Goal: Task Accomplishment & Management: Manage account settings

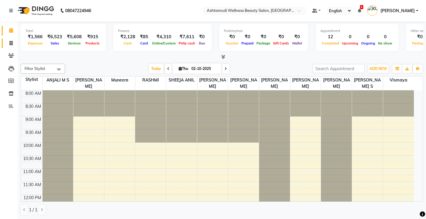
click at [11, 41] on icon at bounding box center [10, 43] width 3 height 4
select select "4674"
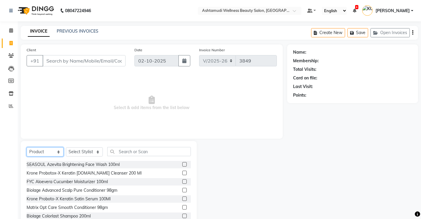
click at [47, 149] on select "Select Service Product Membership Package Voucher Prepaid Gift Card" at bounding box center [45, 151] width 37 height 9
select select "service"
click at [27, 147] on select "Select Service Product Membership Package Voucher Prepaid Gift Card" at bounding box center [45, 151] width 37 height 9
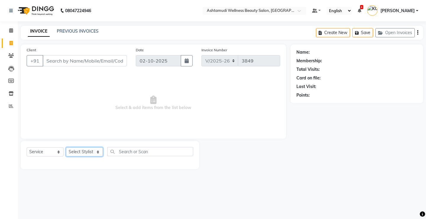
click at [82, 153] on select "Select Stylist ANJALI M S [PERSON_NAME] KOTTIYAM ASHTAMUDI [PERSON_NAME] [PERSO…" at bounding box center [84, 151] width 37 height 9
select select "27469"
click at [66, 147] on select "Select Stylist ANJALI M S [PERSON_NAME] KOTTIYAM ASHTAMUDI [PERSON_NAME] [PERSO…" at bounding box center [84, 151] width 37 height 9
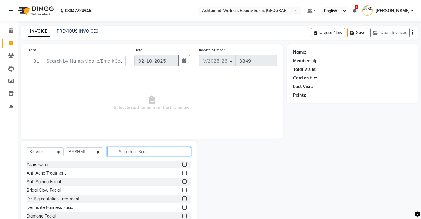
click at [155, 153] on input "text" at bounding box center [149, 151] width 84 height 9
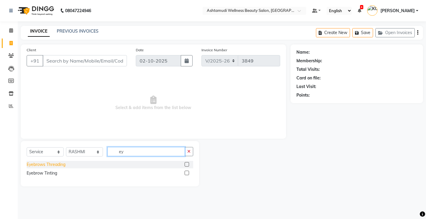
type input "ey"
click at [52, 164] on div "Eyebrows Threading" at bounding box center [46, 164] width 39 height 6
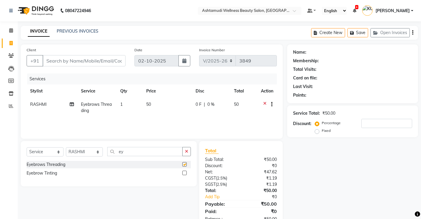
checkbox input "false"
click at [109, 59] on input "Client" at bounding box center [84, 60] width 83 height 11
click at [101, 56] on input "Client" at bounding box center [84, 60] width 83 height 11
type input "8"
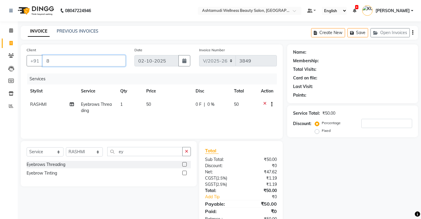
type input "0"
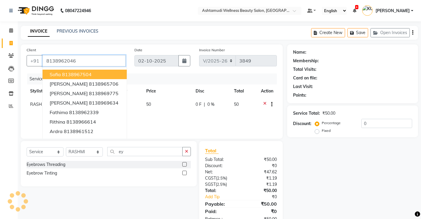
type input "8138962046"
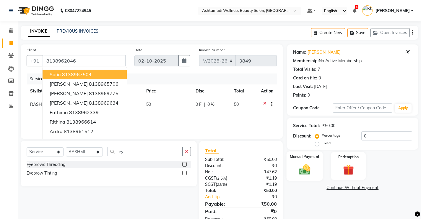
click at [302, 169] on img at bounding box center [305, 169] width 18 height 13
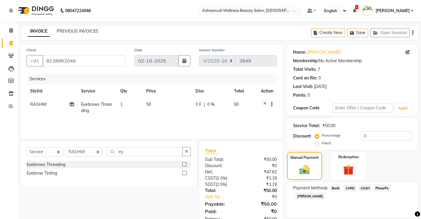
click at [380, 183] on div "Payment Methods Bank CARD CASH PhonePe [PERSON_NAME]" at bounding box center [352, 199] width 131 height 35
click at [382, 187] on span "PhonePe" at bounding box center [382, 187] width 17 height 7
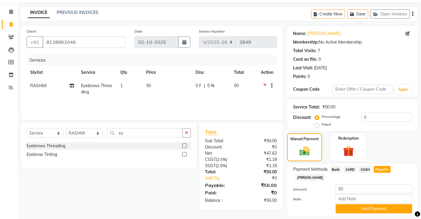
scroll to position [28, 0]
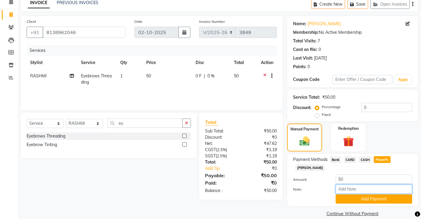
click at [362, 184] on input "Note:" at bounding box center [374, 188] width 77 height 9
type input "[PERSON_NAME]"
click at [375, 194] on button "Add Payment" at bounding box center [374, 198] width 77 height 9
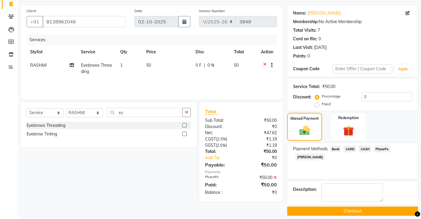
scroll to position [45, 0]
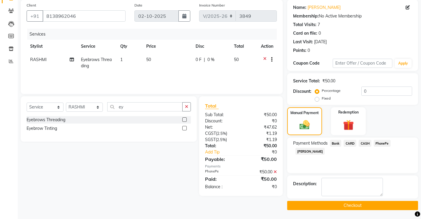
click at [348, 202] on button "Checkout" at bounding box center [352, 204] width 131 height 9
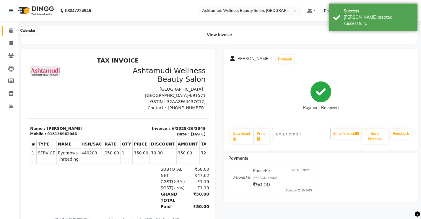
click at [11, 30] on icon at bounding box center [11, 30] width 4 height 4
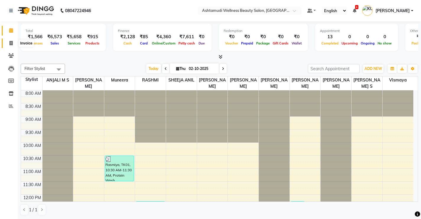
click at [10, 43] on icon at bounding box center [10, 43] width 3 height 4
select select "4674"
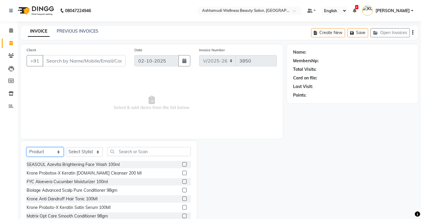
click at [51, 151] on select "Select Service Product Membership Package Voucher Prepaid Gift Card" at bounding box center [45, 151] width 37 height 9
select select "service"
click at [27, 147] on select "Select Service Product Membership Package Voucher Prepaid Gift Card" at bounding box center [45, 151] width 37 height 9
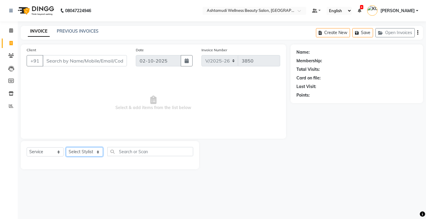
click at [82, 152] on select "Select Stylist ANJALI M S [PERSON_NAME] KOTTIYAM ASHTAMUDI [PERSON_NAME] [PERSO…" at bounding box center [84, 151] width 37 height 9
select select "67522"
click at [66, 147] on select "Select Stylist ANJALI M S [PERSON_NAME] KOTTIYAM ASHTAMUDI [PERSON_NAME] [PERSO…" at bounding box center [84, 151] width 37 height 9
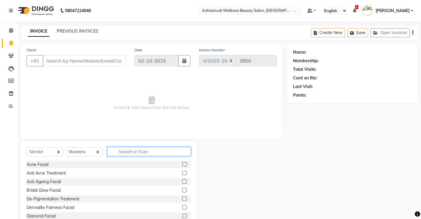
click at [159, 150] on input "text" at bounding box center [149, 151] width 84 height 9
type input "skin"
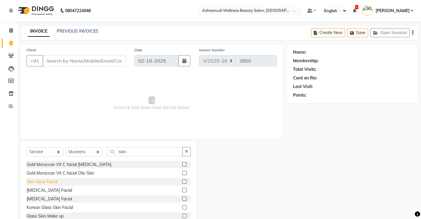
click at [48, 180] on div "Skin Glow Facial" at bounding box center [42, 181] width 31 height 6
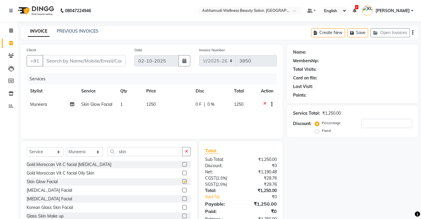
checkbox input "false"
click at [130, 153] on input "skin" at bounding box center [144, 151] width 75 height 9
type input "s"
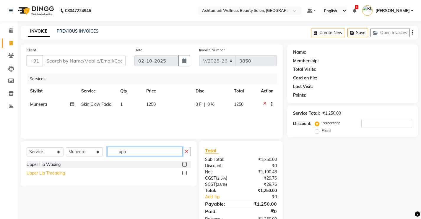
type input "upp"
click at [60, 173] on div "Upper Lip Threading" at bounding box center [46, 173] width 38 height 6
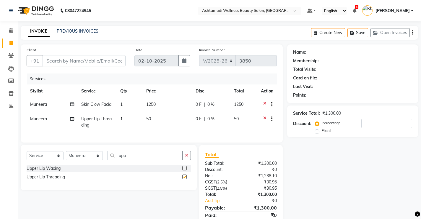
checkbox input "false"
click at [130, 159] on input "upp" at bounding box center [144, 155] width 75 height 9
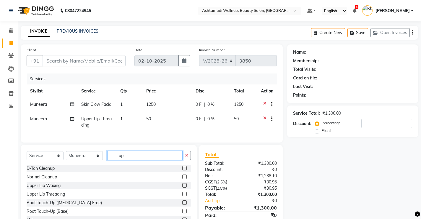
type input "u"
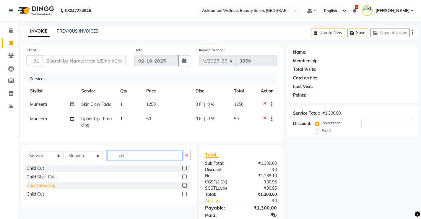
type input "chi"
click at [47, 188] on div "Chin Threading" at bounding box center [41, 185] width 29 height 6
checkbox input "false"
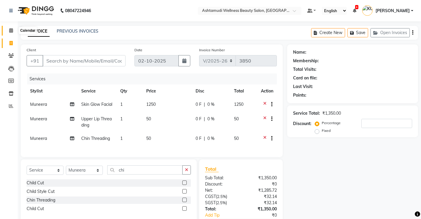
click at [9, 28] on span at bounding box center [11, 30] width 10 height 7
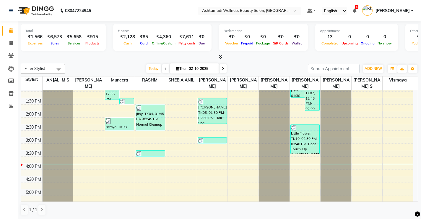
scroll to position [148, 0]
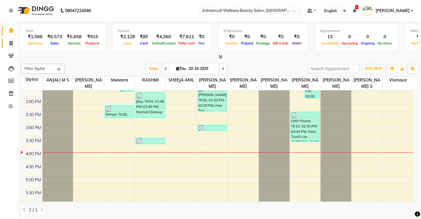
click at [11, 45] on icon at bounding box center [10, 43] width 3 height 4
select select "service"
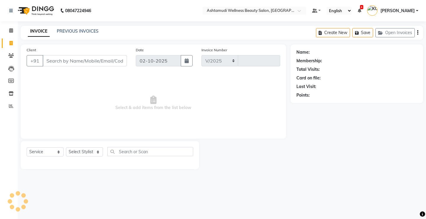
select select "4674"
type input "3850"
click at [94, 64] on input "Client" at bounding box center [85, 60] width 84 height 11
select select "product"
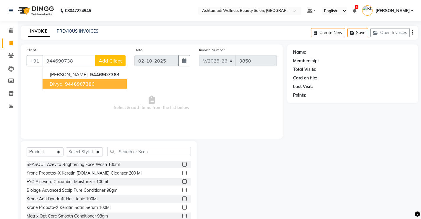
click at [89, 83] on span "944690738" at bounding box center [78, 84] width 27 height 6
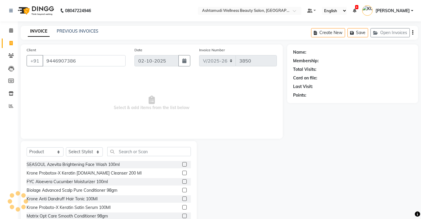
type input "9446907386"
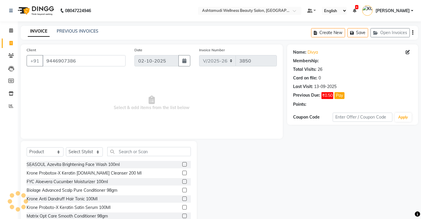
select select "2: Object"
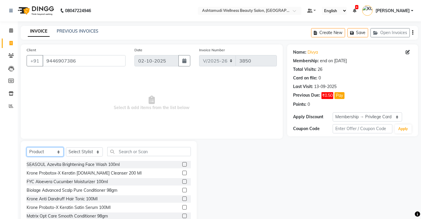
click at [41, 153] on select "Select Service Product Membership Package Voucher Prepaid Gift Card" at bounding box center [45, 151] width 37 height 9
select select "service"
click at [27, 147] on select "Select Service Product Membership Package Voucher Prepaid Gift Card" at bounding box center [45, 151] width 37 height 9
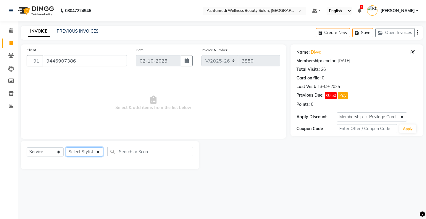
click at [80, 153] on select "Select Stylist ANJALI M S [PERSON_NAME] KOTTIYAM ASHTAMUDI [PERSON_NAME] [PERSO…" at bounding box center [84, 151] width 37 height 9
select select "27472"
click at [66, 147] on select "Select Stylist ANJALI M S [PERSON_NAME] KOTTIYAM ASHTAMUDI [PERSON_NAME] [PERSO…" at bounding box center [84, 151] width 37 height 9
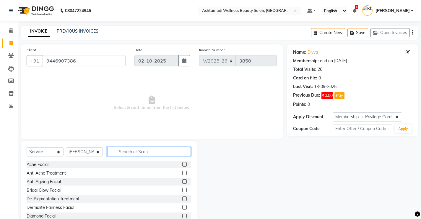
click at [119, 152] on input "text" at bounding box center [149, 151] width 84 height 9
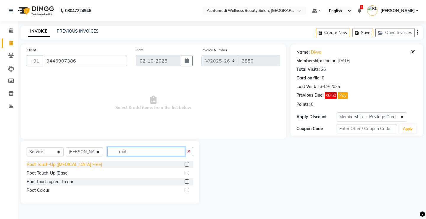
type input "root"
click at [74, 164] on div "Root Touch-Up ([MEDICAL_DATA] Free)" at bounding box center [64, 164] width 75 height 6
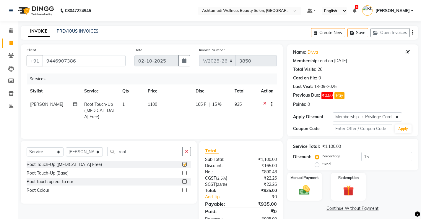
checkbox input "false"
click at [141, 148] on div "Select Service Product Membership Package Voucher Prepaid Gift Card Select Styl…" at bounding box center [109, 172] width 176 height 62
click at [138, 150] on input "root" at bounding box center [144, 151] width 75 height 9
type input "r"
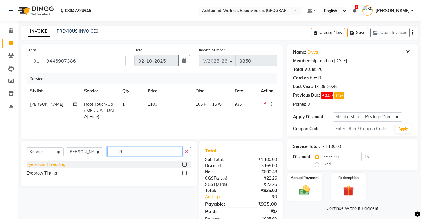
type input "eb"
click at [40, 163] on div "Eyebrows Threading" at bounding box center [46, 164] width 39 height 6
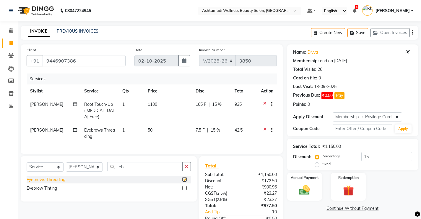
checkbox input "false"
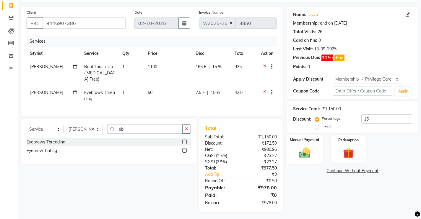
click at [300, 160] on div "Manual Payment" at bounding box center [305, 148] width 36 height 29
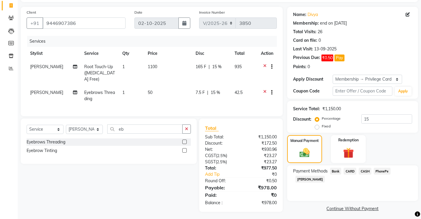
drag, startPoint x: 385, startPoint y: 173, endPoint x: 382, endPoint y: 175, distance: 4.0
click at [385, 173] on span "PhonePe" at bounding box center [382, 170] width 17 height 7
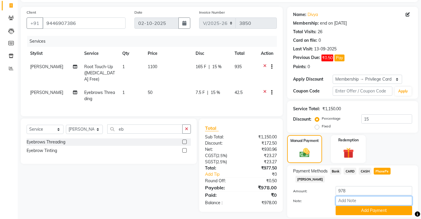
click at [370, 196] on input "Note:" at bounding box center [374, 200] width 77 height 9
type input "[PERSON_NAME]"
click at [368, 206] on button "Add Payment" at bounding box center [374, 210] width 77 height 9
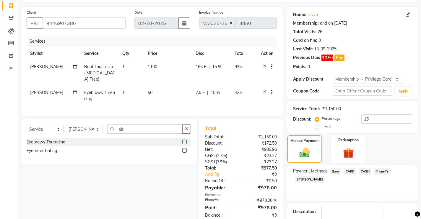
scroll to position [71, 0]
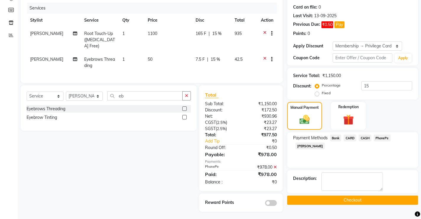
click at [367, 200] on button "Checkout" at bounding box center [352, 199] width 131 height 9
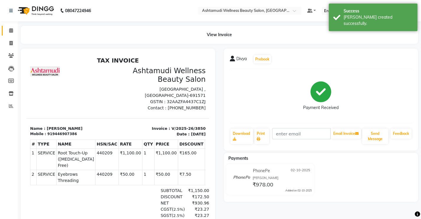
click at [12, 29] on icon at bounding box center [11, 30] width 4 height 4
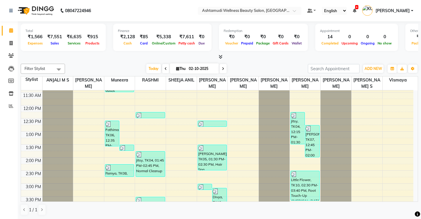
scroll to position [177, 0]
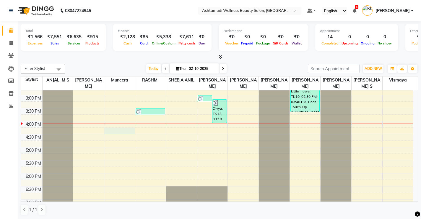
click at [116, 131] on div "8:00 AM 8:30 AM 9:00 AM 9:30 AM 10:00 AM 10:30 AM 11:00 AM 11:30 AM 12:00 PM 12…" at bounding box center [217, 82] width 393 height 338
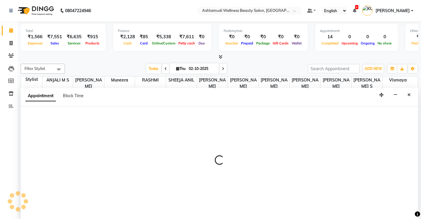
scroll to position [0, 0]
select select "67522"
select select "975"
select select "tentative"
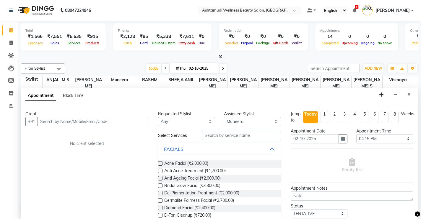
scroll to position [0, 0]
click at [218, 135] on input "text" at bounding box center [241, 135] width 79 height 9
type input "r"
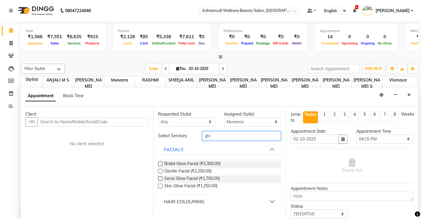
type input "glo"
click at [187, 202] on div "HAIR COLOURING" at bounding box center [184, 201] width 41 height 7
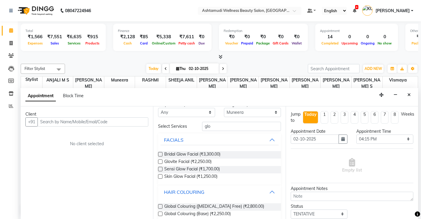
scroll to position [18, 0]
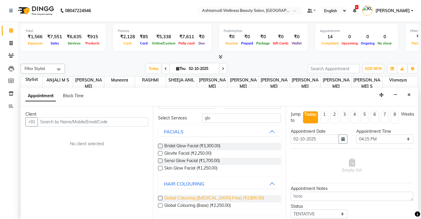
click at [215, 198] on span "Global Colouring ([MEDICAL_DATA] Free) (₹2,800.00)" at bounding box center [214, 198] width 100 height 7
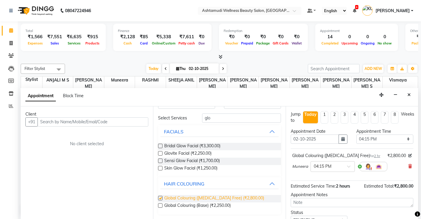
checkbox input "false"
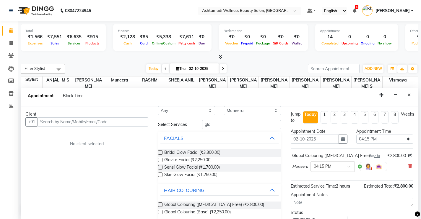
scroll to position [0, 0]
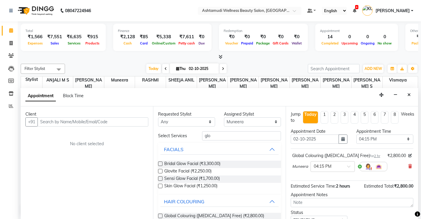
drag, startPoint x: 214, startPoint y: 130, endPoint x: 213, endPoint y: 137, distance: 6.6
click at [213, 137] on div "Requested Stylist Any ANJALI M S KOTTIYAM ASHTAMUDI Muneera [PERSON_NAME] [PERS…" at bounding box center [219, 162] width 132 height 113
click at [213, 137] on input "glo" at bounding box center [241, 135] width 79 height 9
type input "g"
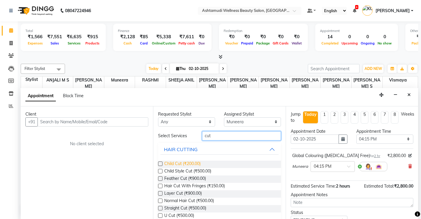
type input "cut"
click at [193, 163] on span "Child Cut (₹200.00)" at bounding box center [182, 163] width 36 height 7
checkbox input "false"
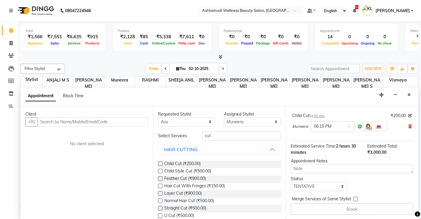
scroll to position [0, 0]
click at [308, 186] on select "Select TENTATIVE CONFIRM CHECK-IN UPCOMING" at bounding box center [319, 185] width 57 height 9
select select "check-in"
click at [291, 181] on select "Select TENTATIVE CONFIRM CHECK-IN UPCOMING" at bounding box center [319, 185] width 57 height 9
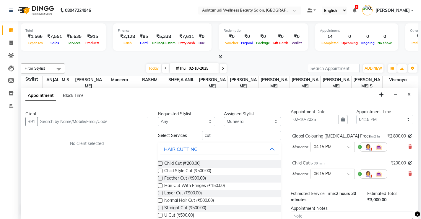
scroll to position [30, 0]
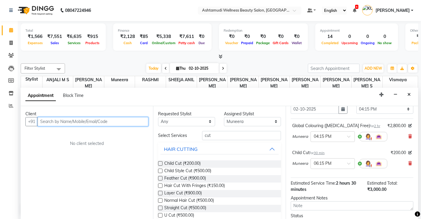
click at [82, 121] on input "text" at bounding box center [93, 121] width 111 height 9
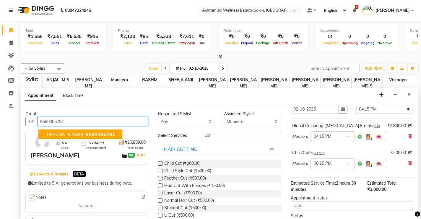
click at [82, 135] on button "[PERSON_NAME] 8590066791" at bounding box center [80, 133] width 84 height 9
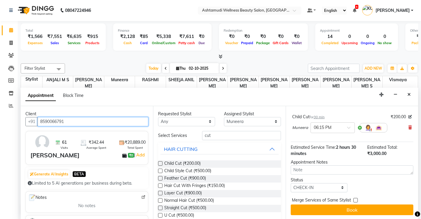
scroll to position [66, 0]
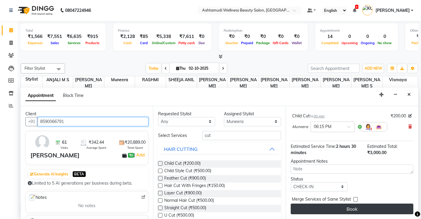
type input "8590066791"
click at [316, 208] on button "Book" at bounding box center [352, 208] width 123 height 11
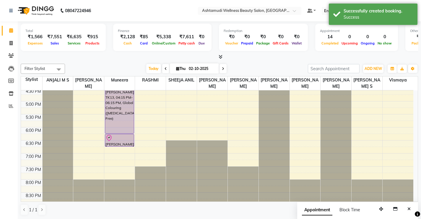
scroll to position [227, 0]
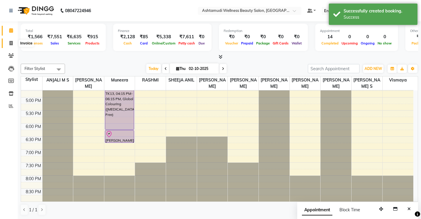
click at [10, 42] on icon at bounding box center [10, 43] width 3 height 4
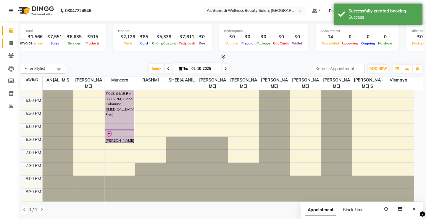
select select "service"
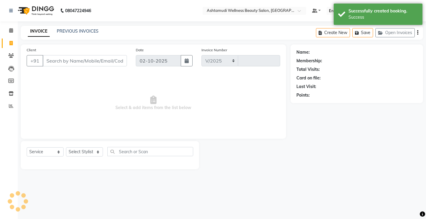
select select "4674"
type input "3851"
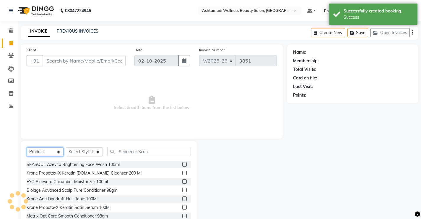
click at [41, 154] on select "Select Service Product Membership Package Voucher Prepaid Gift Card" at bounding box center [45, 151] width 37 height 9
click at [27, 147] on select "Select Service Product Membership Package Voucher Prepaid Gift Card" at bounding box center [45, 151] width 37 height 9
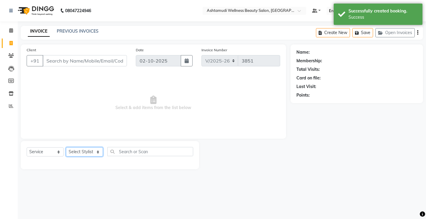
click at [75, 153] on select "Select Stylist ANJALI M S [PERSON_NAME] KOTTIYAM ASHTAMUDI [PERSON_NAME] [PERSO…" at bounding box center [84, 151] width 37 height 9
click at [54, 151] on select "Select Service Product Membership Package Voucher Prepaid Gift Card" at bounding box center [45, 151] width 37 height 9
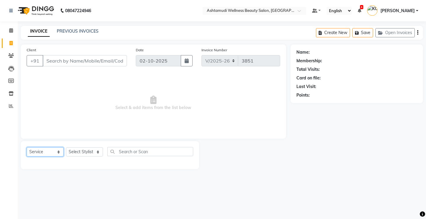
select select "package"
click at [27, 147] on select "Select Service Product Membership Package Voucher Prepaid Gift Card" at bounding box center [45, 151] width 37 height 9
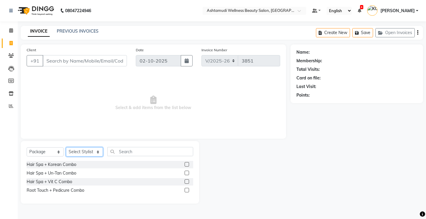
click at [81, 149] on select "Select Stylist ANJALI M S [PERSON_NAME] KOTTIYAM ASHTAMUDI [PERSON_NAME] [PERSO…" at bounding box center [84, 151] width 37 height 9
select select "27469"
click at [66, 147] on select "Select Stylist ANJALI M S [PERSON_NAME] KOTTIYAM ASHTAMUDI [PERSON_NAME] [PERSO…" at bounding box center [84, 151] width 37 height 9
click at [62, 173] on div "Hair Spa + Un-Tan Combo" at bounding box center [52, 173] width 50 height 6
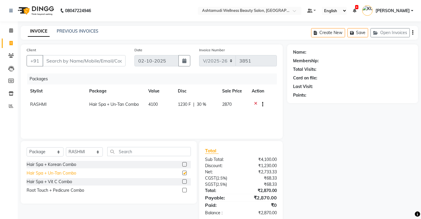
checkbox input "false"
click at [41, 150] on select "Select Service Product Membership Package Voucher Prepaid Gift Card" at bounding box center [45, 151] width 37 height 9
select select "service"
click at [27, 147] on select "Select Service Product Membership Package Voucher Prepaid Gift Card" at bounding box center [45, 151] width 37 height 9
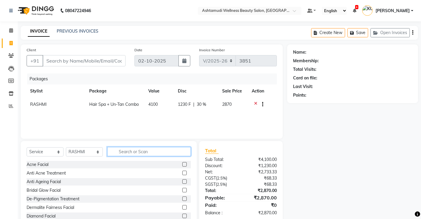
click at [142, 155] on input "text" at bounding box center [149, 151] width 84 height 9
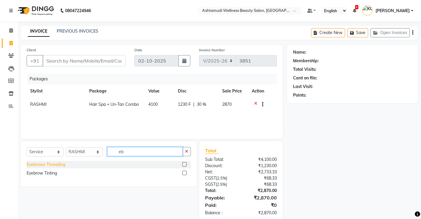
type input "eb"
click at [53, 164] on div "Eyebrows Threading" at bounding box center [46, 164] width 39 height 6
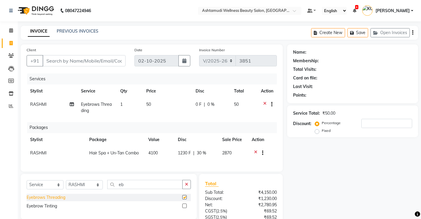
checkbox input "false"
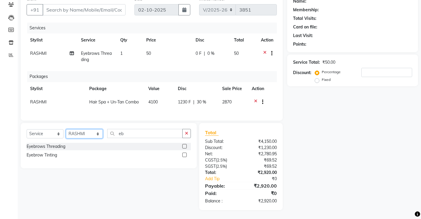
click at [74, 132] on select "Select Stylist ANJALI M S [PERSON_NAME] KOTTIYAM ASHTAMUDI [PERSON_NAME] [PERSO…" at bounding box center [84, 133] width 37 height 9
select select "67522"
click at [66, 129] on select "Select Stylist ANJALI M S [PERSON_NAME] KOTTIYAM ASHTAMUDI [PERSON_NAME] [PERSO…" at bounding box center [84, 133] width 37 height 9
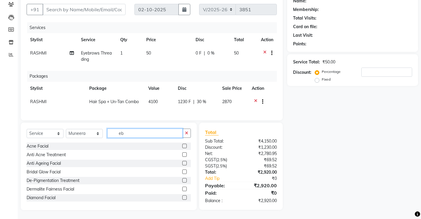
click at [139, 132] on input "eb" at bounding box center [144, 132] width 75 height 9
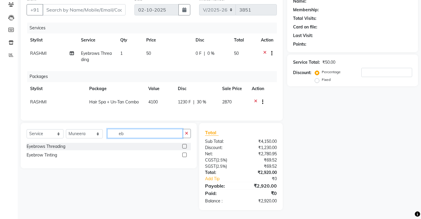
type input "eb"
click at [53, 142] on div "Select Service Product Membership Package Voucher Prepaid Gift Card Select Styl…" at bounding box center [109, 136] width 164 height 14
click at [53, 144] on div "Eyebrows Threading" at bounding box center [46, 146] width 39 height 6
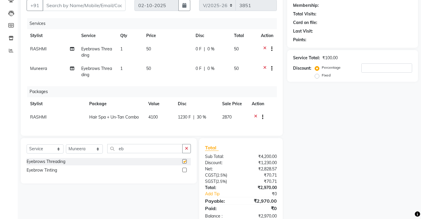
checkbox input "false"
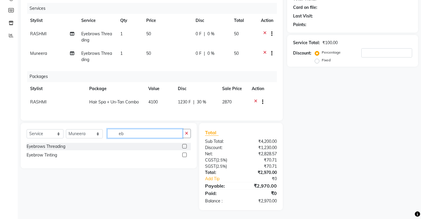
click at [129, 134] on input "eb" at bounding box center [144, 133] width 75 height 9
type input "e"
type input "skin g"
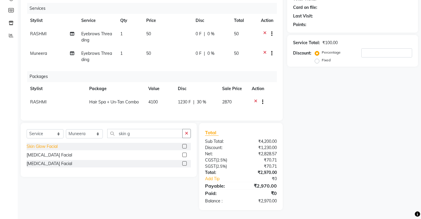
click at [51, 148] on div "Skin Glow Facial" at bounding box center [42, 146] width 31 height 6
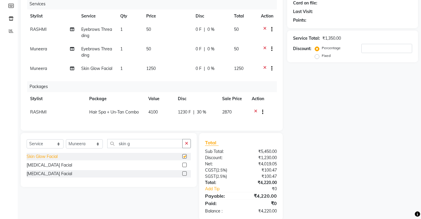
checkbox input "false"
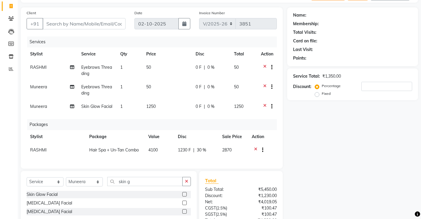
scroll to position [89, 0]
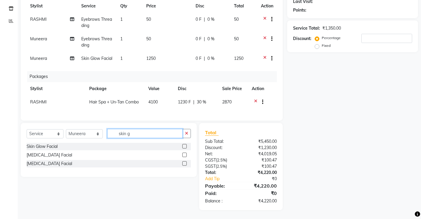
click at [143, 131] on input "skin g" at bounding box center [144, 133] width 75 height 9
type input "s"
type input "chin"
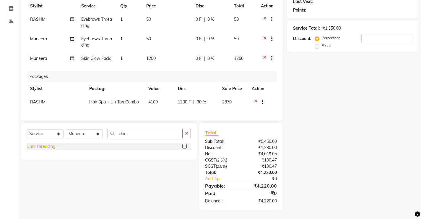
click at [51, 146] on div "Chin Threading" at bounding box center [41, 146] width 29 height 6
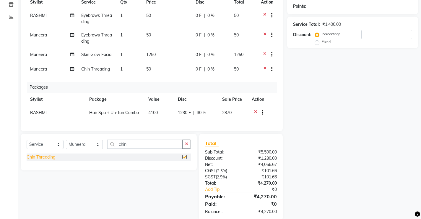
checkbox input "false"
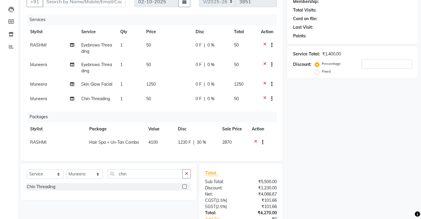
scroll to position [0, 0]
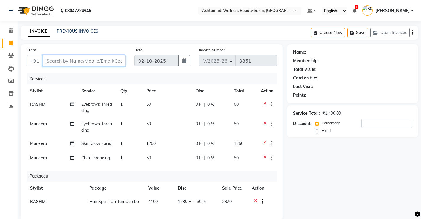
click at [89, 57] on input "Client" at bounding box center [84, 60] width 83 height 11
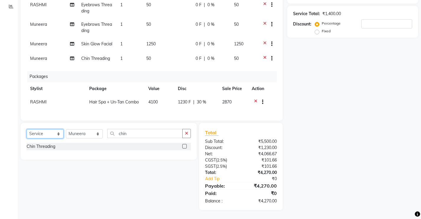
click at [48, 134] on select "Select Service Product Membership Package Voucher Prepaid Gift Card" at bounding box center [45, 133] width 37 height 9
select select "product"
click at [27, 129] on select "Select Service Product Membership Package Voucher Prepaid Gift Card" at bounding box center [45, 133] width 37 height 9
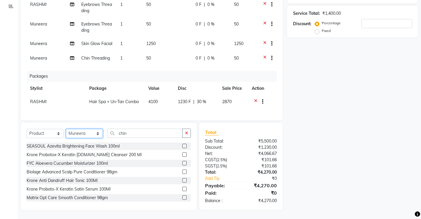
click at [78, 132] on select "Select Stylist ANJALI M S [PERSON_NAME] KOTTIYAM ASHTAMUDI [PERSON_NAME] [PERSO…" at bounding box center [84, 133] width 37 height 9
select select "27471"
click at [66, 129] on select "Select Stylist ANJALI M S [PERSON_NAME] KOTTIYAM ASHTAMUDI [PERSON_NAME] [PERSO…" at bounding box center [84, 133] width 37 height 9
click at [188, 133] on icon "button" at bounding box center [186, 133] width 3 height 4
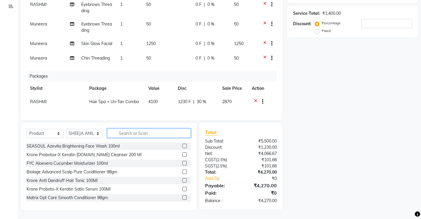
click at [147, 135] on input "text" at bounding box center [149, 132] width 84 height 9
type input "8906055116531"
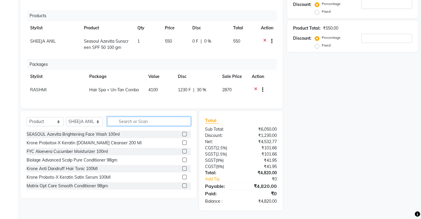
scroll to position [119, 0]
click at [87, 120] on select "Select Stylist ANJALI M S [PERSON_NAME] KOTTIYAM ASHTAMUDI [PERSON_NAME] [PERSO…" at bounding box center [84, 120] width 37 height 9
select select "65322"
click at [66, 116] on select "Select Stylist ANJALI M S [PERSON_NAME] KOTTIYAM ASHTAMUDI [PERSON_NAME] [PERSO…" at bounding box center [84, 120] width 37 height 9
click at [147, 122] on input "text" at bounding box center [149, 120] width 84 height 9
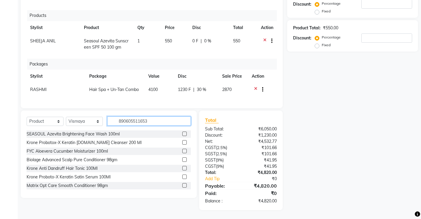
type input "8906055116531"
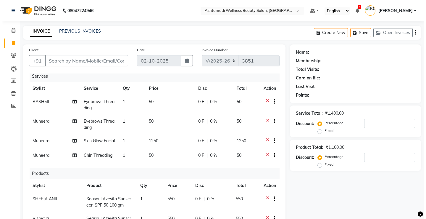
scroll to position [0, 0]
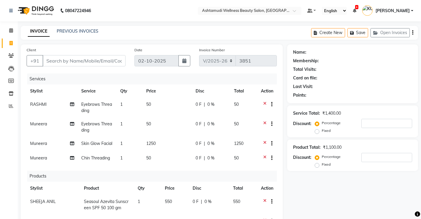
click at [95, 52] on div "Client +91" at bounding box center [76, 59] width 108 height 24
click at [95, 58] on input "Client" at bounding box center [84, 60] width 83 height 11
type input "8"
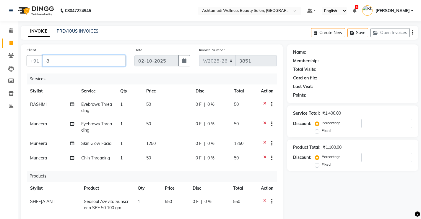
type input "0"
type input "8891307674"
click at [104, 61] on span "Add Client" at bounding box center [110, 61] width 23 height 6
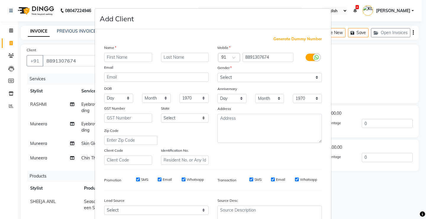
click at [132, 53] on input "text" at bounding box center [128, 57] width 48 height 9
type input "[PERSON_NAME]"
click at [238, 77] on select "Select [DEMOGRAPHIC_DATA] [DEMOGRAPHIC_DATA] Other Prefer Not To Say" at bounding box center [269, 77] width 104 height 9
select select "[DEMOGRAPHIC_DATA]"
click at [217, 73] on select "Select [DEMOGRAPHIC_DATA] [DEMOGRAPHIC_DATA] Other Prefer Not To Say" at bounding box center [269, 77] width 104 height 9
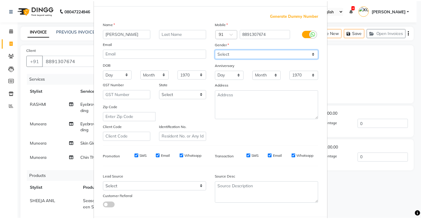
scroll to position [54, 0]
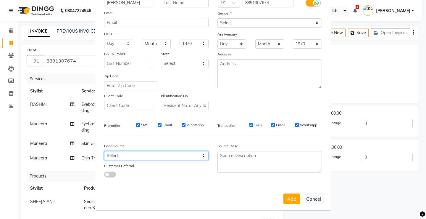
click at [129, 158] on select "Select Walk-in Referral Internet Friend Word of Mouth Advertisement Facebook Ju…" at bounding box center [156, 155] width 104 height 9
select select "31568"
click at [104, 151] on select "Select Walk-in Referral Internet Friend Word of Mouth Advertisement Facebook Ju…" at bounding box center [156, 155] width 104 height 9
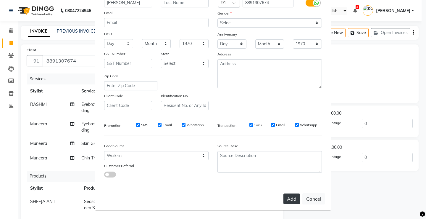
click at [287, 195] on button "Add" at bounding box center [291, 198] width 17 height 11
select select
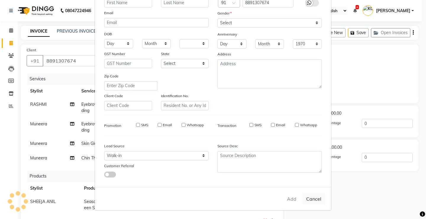
select select
checkbox input "false"
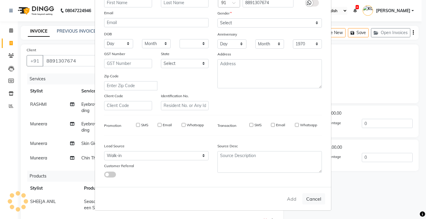
checkbox input "false"
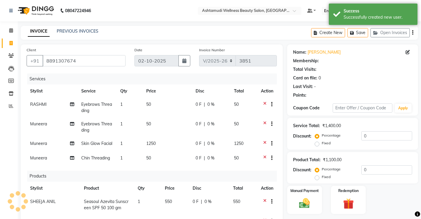
select select "1: Object"
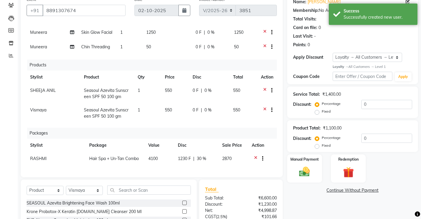
scroll to position [89, 0]
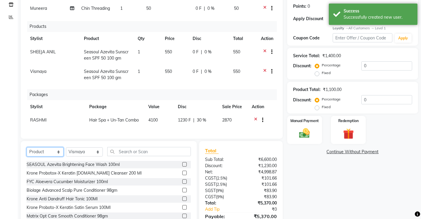
click at [51, 152] on select "Select Service Product Membership Package Voucher Prepaid Gift Card" at bounding box center [45, 151] width 37 height 9
click at [27, 147] on select "Select Service Product Membership Package Voucher Prepaid Gift Card" at bounding box center [45, 151] width 37 height 9
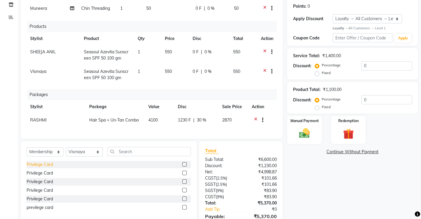
click at [49, 165] on div "Privilege Card" at bounding box center [40, 164] width 26 height 6
select select "select"
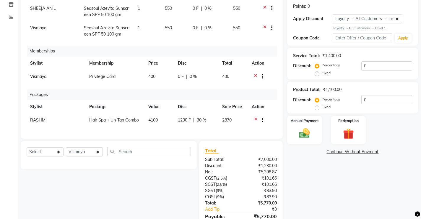
scroll to position [119, 0]
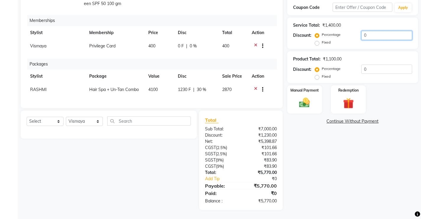
click at [368, 33] on input "0" at bounding box center [387, 35] width 51 height 9
click at [344, 165] on div "Name: [PERSON_NAME] Membership: No Active Membership Total Visits: Card on file…" at bounding box center [354, 67] width 135 height 284
click at [255, 43] on icon at bounding box center [255, 46] width 3 height 7
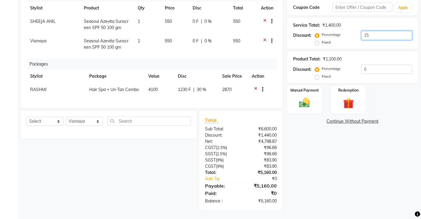
click at [377, 35] on input "15" at bounding box center [387, 35] width 51 height 9
type input "1"
click at [41, 120] on select "Select Service Product Membership Package Voucher Prepaid Gift Card" at bounding box center [45, 120] width 37 height 9
click at [27, 116] on select "Select Service Product Membership Package Voucher Prepaid Gift Card" at bounding box center [45, 120] width 37 height 9
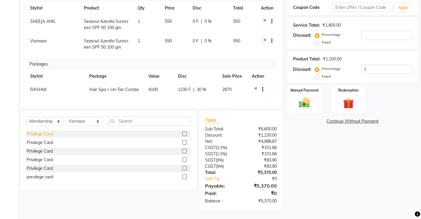
click at [51, 133] on div "Privilege Card" at bounding box center [40, 134] width 26 height 6
select select "select"
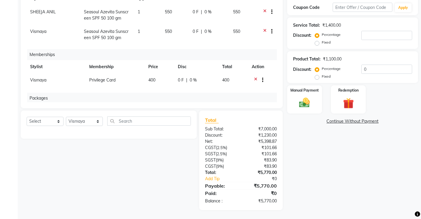
scroll to position [114, 0]
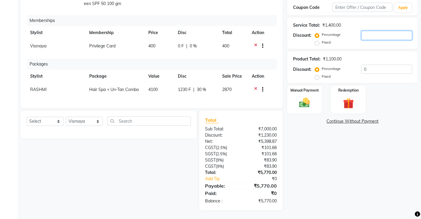
click at [375, 36] on input "number" at bounding box center [387, 35] width 51 height 9
type input "15"
click at [315, 144] on div "Name: [PERSON_NAME] Membership: No Active Membership Total Visits: Card on file…" at bounding box center [354, 67] width 135 height 284
click at [302, 105] on img at bounding box center [305, 102] width 18 height 13
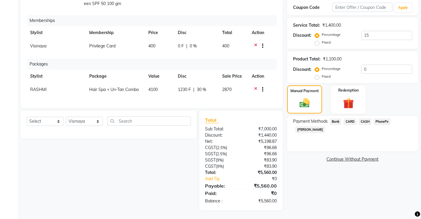
click at [384, 122] on span "PhonePe" at bounding box center [382, 121] width 17 height 7
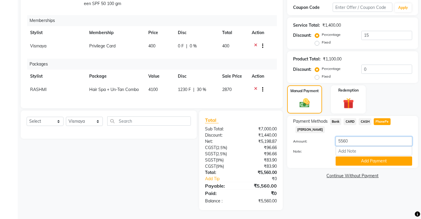
click at [350, 136] on input "5560" at bounding box center [374, 140] width 77 height 9
type input "5"
type input "3470"
click at [362, 156] on button "Add Payment" at bounding box center [374, 160] width 77 height 9
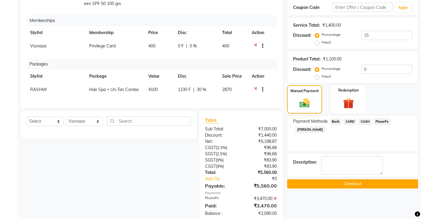
click at [383, 121] on span "PhonePe" at bounding box center [382, 121] width 17 height 7
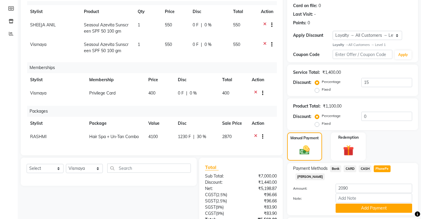
scroll to position [161, 0]
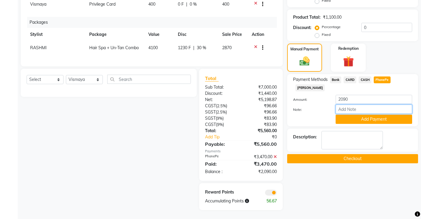
click at [360, 104] on input "Note:" at bounding box center [374, 108] width 77 height 9
type input "[PERSON_NAME]"
click at [355, 114] on button "Add Payment" at bounding box center [374, 118] width 77 height 9
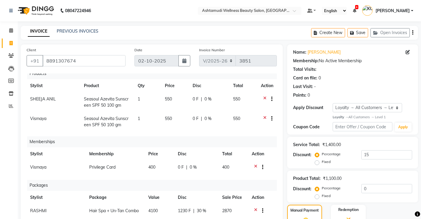
scroll to position [114, 0]
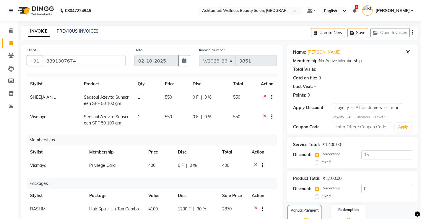
click at [263, 94] on icon at bounding box center [264, 97] width 3 height 7
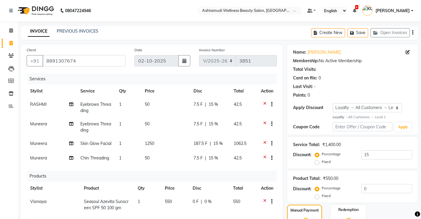
scroll to position [148, 0]
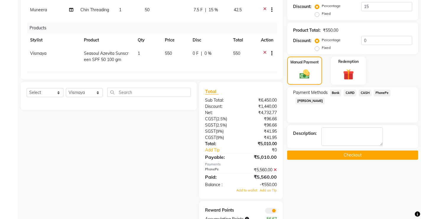
click at [381, 92] on span "PhonePe" at bounding box center [382, 92] width 17 height 7
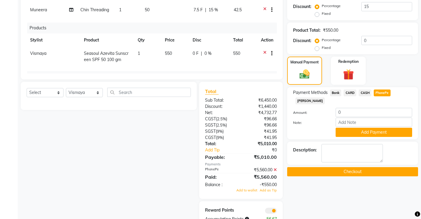
click at [276, 169] on icon at bounding box center [275, 169] width 3 height 4
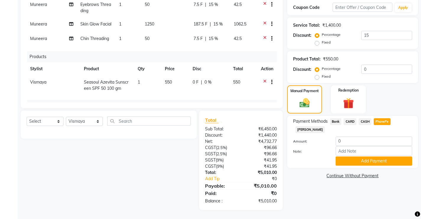
click at [368, 121] on span "CASH" at bounding box center [365, 121] width 13 height 7
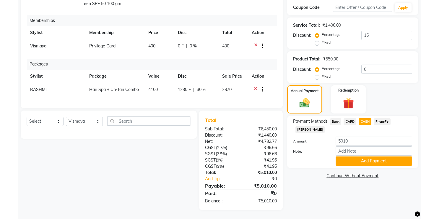
click at [384, 120] on span "PhonePe" at bounding box center [382, 121] width 17 height 7
click at [356, 136] on input "5010" at bounding box center [374, 140] width 77 height 9
type input "5"
click at [350, 137] on input "3470" at bounding box center [374, 140] width 77 height 9
type input "3470"
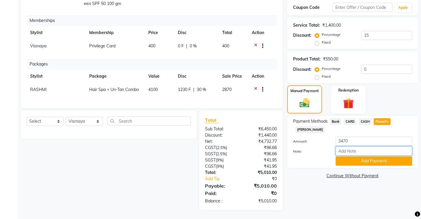
click at [350, 146] on input "Note:" at bounding box center [374, 150] width 77 height 9
type input "[PERSON_NAME]"
click at [374, 156] on button "Add Payment" at bounding box center [374, 160] width 77 height 9
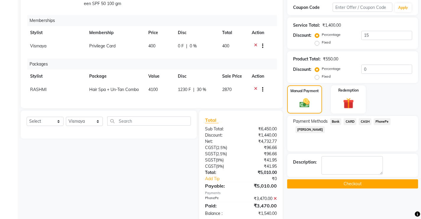
click at [382, 121] on span "PhonePe" at bounding box center [382, 121] width 17 height 7
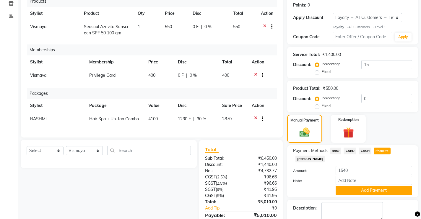
scroll to position [161, 0]
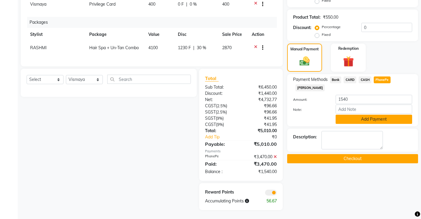
click at [361, 114] on button "Add Payment" at bounding box center [374, 118] width 77 height 9
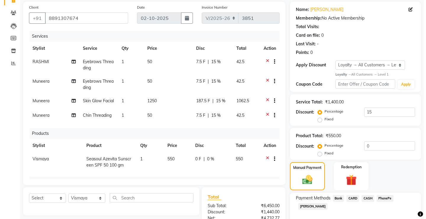
scroll to position [0, 0]
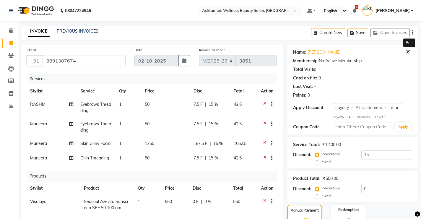
click at [408, 51] on icon at bounding box center [408, 52] width 4 height 4
select select "[DEMOGRAPHIC_DATA]"
select select "31568"
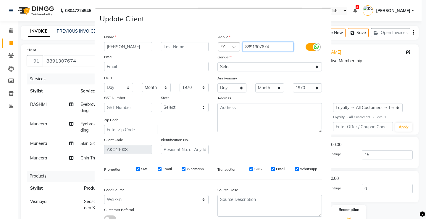
click at [271, 50] on input "8891307674" at bounding box center [267, 46] width 51 height 9
click at [266, 46] on input "8891307674" at bounding box center [267, 46] width 51 height 9
click at [279, 49] on input "8891307634" at bounding box center [267, 46] width 51 height 9
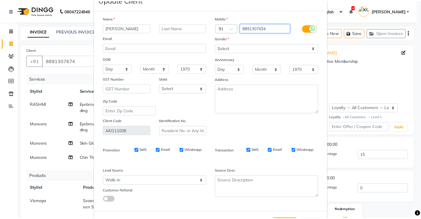
scroll to position [44, 0]
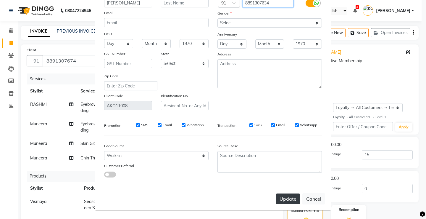
type input "8891307634"
click at [288, 199] on button "Update" at bounding box center [288, 198] width 24 height 11
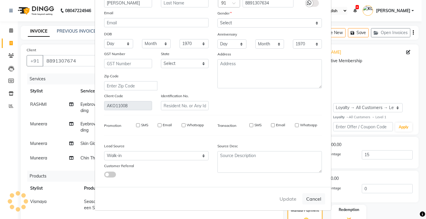
type input "8891307634"
select select
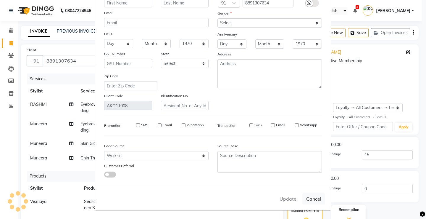
select select
checkbox input "false"
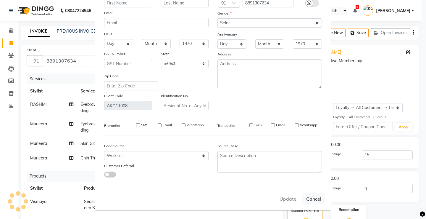
checkbox input "false"
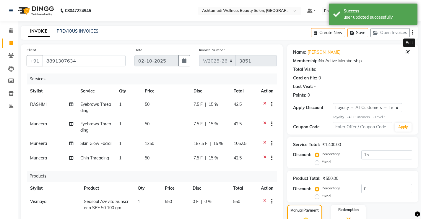
type input "0"
select select "1: Object"
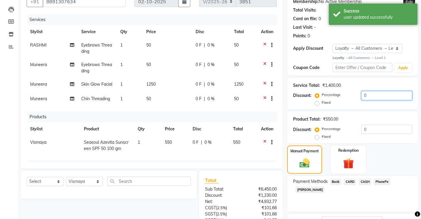
click at [378, 95] on input "0" at bounding box center [387, 95] width 51 height 9
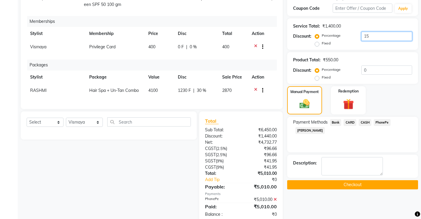
scroll to position [161, 0]
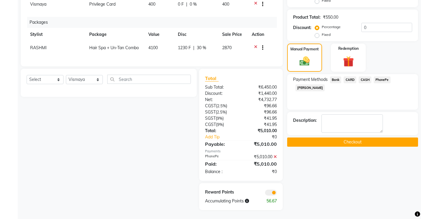
type input "15"
click at [326, 143] on button "Checkout" at bounding box center [352, 141] width 131 height 9
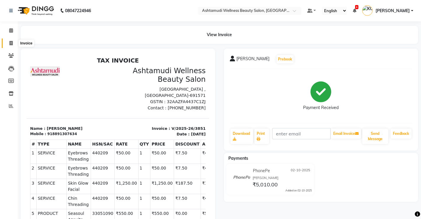
click at [10, 41] on icon at bounding box center [10, 43] width 3 height 4
select select "service"
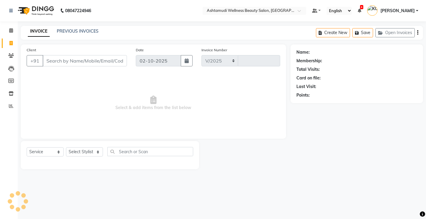
select select "4674"
type input "3852"
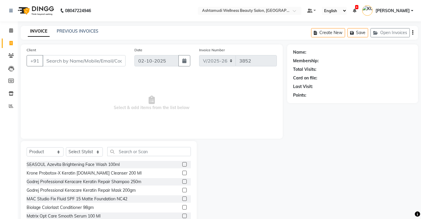
click at [41, 147] on div "Select Service Product Membership Package Voucher Prepaid Gift Card Select Styl…" at bounding box center [109, 154] width 164 height 14
click at [43, 154] on select "Select Service Product Membership Package Voucher Prepaid Gift Card" at bounding box center [45, 151] width 37 height 9
select select "service"
click at [27, 147] on select "Select Service Product Membership Package Voucher Prepaid Gift Card" at bounding box center [45, 151] width 37 height 9
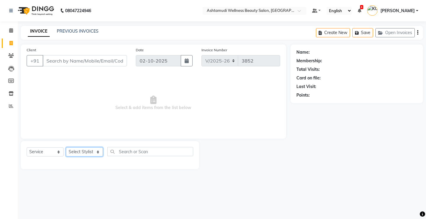
click at [91, 151] on select "Select Stylist ANJALI M S [PERSON_NAME] KOTTIYAM ASHTAMUDI [PERSON_NAME] [PERSO…" at bounding box center [84, 151] width 37 height 9
select select "50208"
click at [66, 147] on select "Select Stylist ANJALI M S [PERSON_NAME] KOTTIYAM ASHTAMUDI [PERSON_NAME] [PERSO…" at bounding box center [84, 151] width 37 height 9
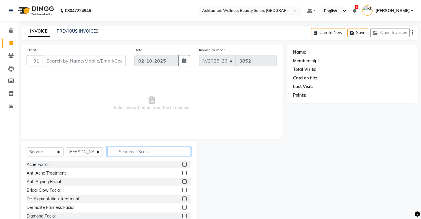
click at [138, 152] on input "text" at bounding box center [149, 151] width 84 height 9
type input "tan"
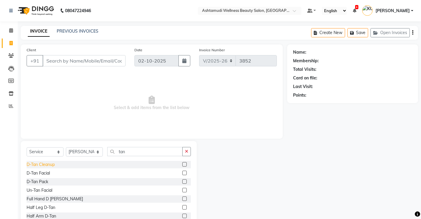
click at [43, 164] on div "D-Tan Cleanup" at bounding box center [41, 164] width 28 height 6
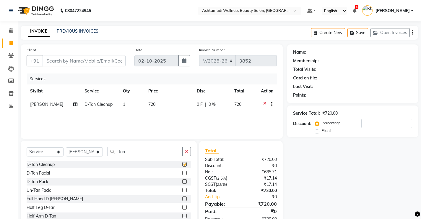
checkbox input "false"
click at [135, 151] on input "tan" at bounding box center [144, 151] width 75 height 9
type input "t"
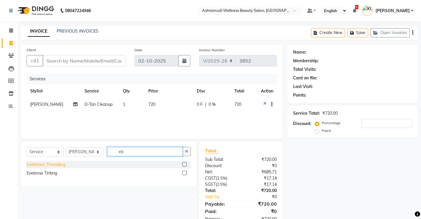
type input "eb"
click at [55, 164] on div "Eyebrows Threading" at bounding box center [46, 164] width 39 height 6
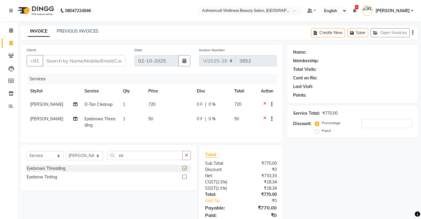
checkbox input "false"
click at [78, 60] on input "Client" at bounding box center [84, 60] width 83 height 11
type input "7"
type input "0"
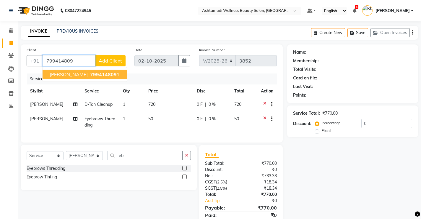
click at [64, 71] on button "[PERSON_NAME] 799414809 1" at bounding box center [85, 73] width 84 height 9
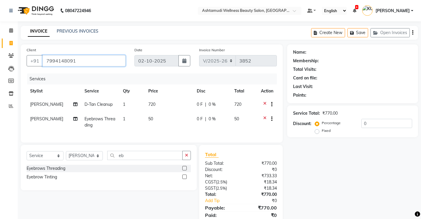
type input "7994148091"
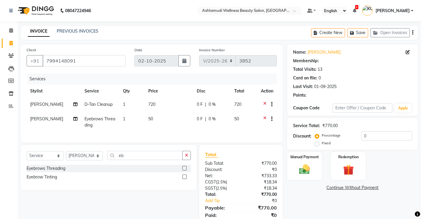
select select "2: Object"
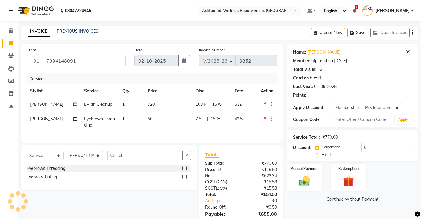
type input "15"
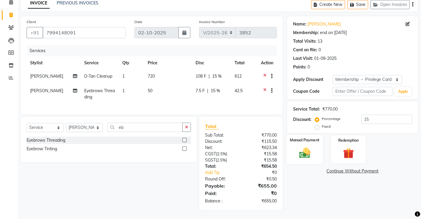
click at [318, 154] on div "Manual Payment" at bounding box center [305, 149] width 36 height 29
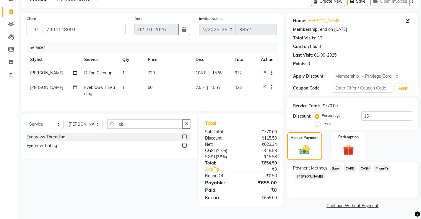
click at [385, 167] on span "PhonePe" at bounding box center [382, 167] width 17 height 7
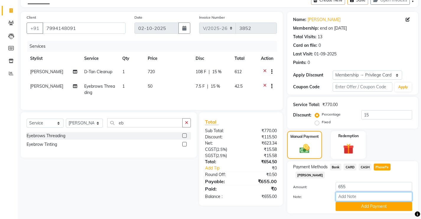
click at [375, 192] on input "Note:" at bounding box center [374, 196] width 77 height 9
type input "[PERSON_NAME]"
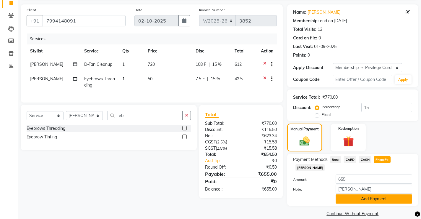
click at [373, 194] on button "Add Payment" at bounding box center [374, 198] width 77 height 9
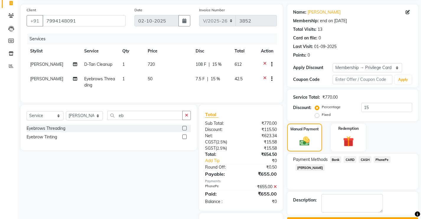
scroll to position [66, 0]
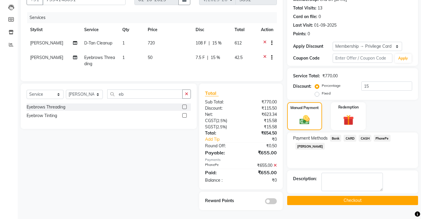
click at [334, 195] on button "Checkout" at bounding box center [352, 199] width 131 height 9
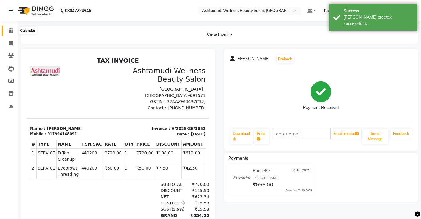
click at [11, 30] on icon at bounding box center [11, 30] width 4 height 4
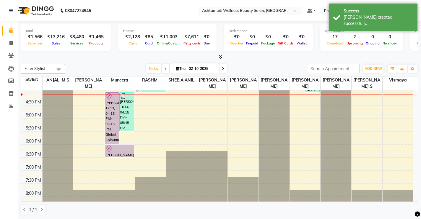
scroll to position [227, 0]
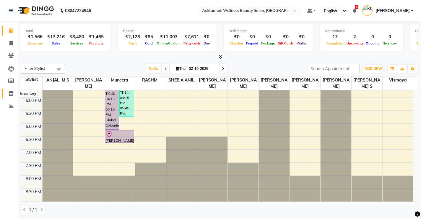
click at [10, 96] on span at bounding box center [11, 93] width 10 height 7
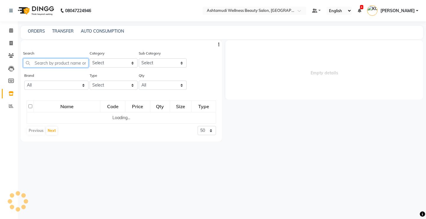
click at [70, 62] on input "text" at bounding box center [55, 62] width 65 height 9
select select
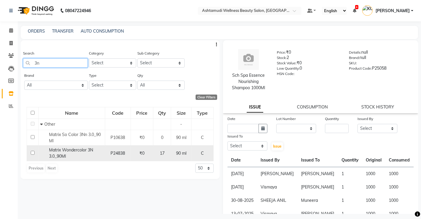
type input "3n"
click at [70, 153] on div "Matrix Wondercolor 3N 3.0_90Ml" at bounding box center [71, 153] width 63 height 12
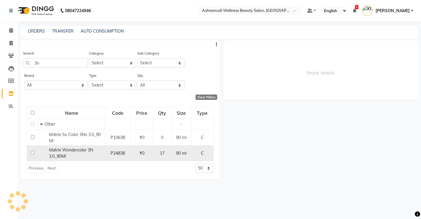
select select
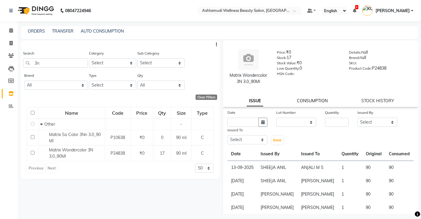
click at [306, 99] on link "CONSUMPTION" at bounding box center [312, 100] width 31 height 5
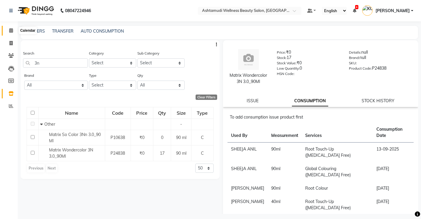
click at [12, 28] on icon at bounding box center [11, 30] width 4 height 4
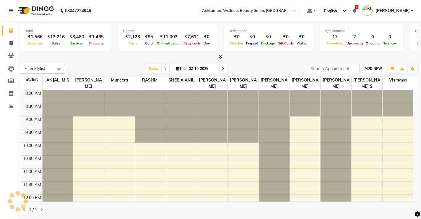
click at [367, 71] on button "ADD NEW Toggle Dropdown" at bounding box center [373, 68] width 20 height 8
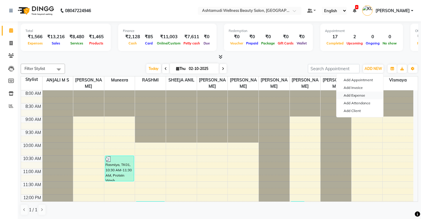
click at [354, 94] on link "Add Expense" at bounding box center [360, 95] width 47 height 8
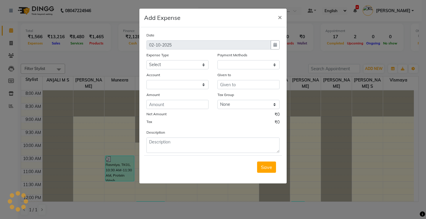
select select "1"
select select "3508"
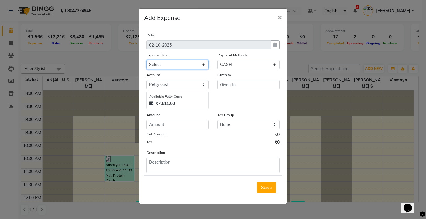
click at [161, 64] on select "Select ACCOMODATION EXPENSES ADVERTISEMENT SALES PROMOTIONAL EXPENSES Bonus BRI…" at bounding box center [177, 64] width 62 height 9
select select "6185"
click at [146, 60] on select "Select ACCOMODATION EXPENSES ADVERTISEMENT SALES PROMOTIONAL EXPENSES Bonus BRI…" at bounding box center [177, 64] width 62 height 9
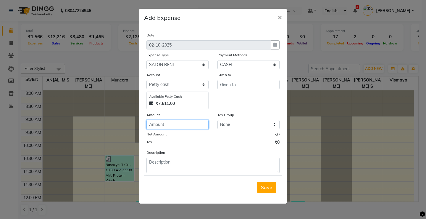
click at [173, 126] on input "number" at bounding box center [177, 124] width 62 height 9
type input "5000"
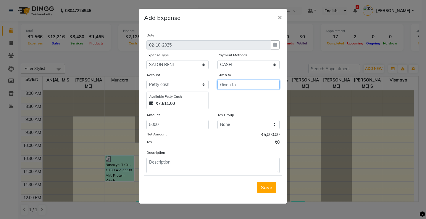
click at [236, 88] on input "text" at bounding box center [248, 84] width 62 height 9
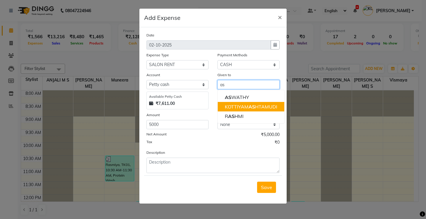
click at [240, 107] on ngb-highlight "KOTTIYAM AS HTAMUDI" at bounding box center [251, 106] width 52 height 6
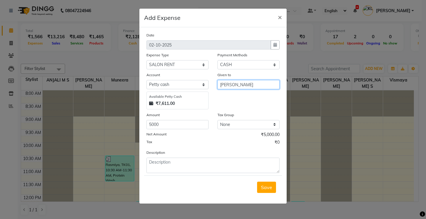
type input "[PERSON_NAME]"
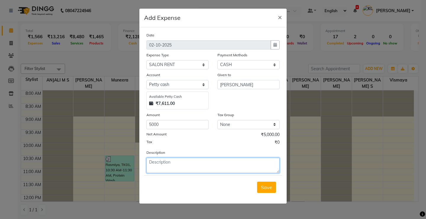
click at [189, 161] on textarea at bounding box center [212, 164] width 133 height 15
type textarea "Salon rent"
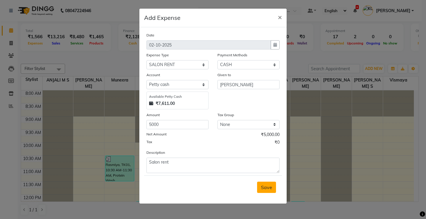
click at [268, 188] on span "Save" at bounding box center [266, 187] width 11 height 6
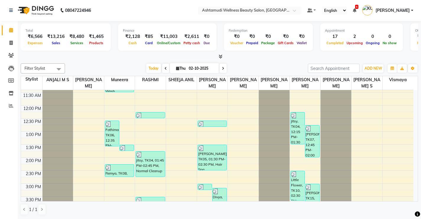
scroll to position [118, 0]
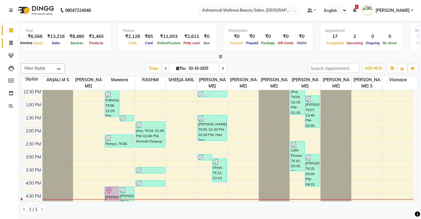
click at [11, 41] on icon at bounding box center [10, 43] width 3 height 4
select select "service"
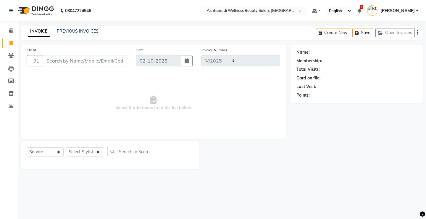
select select "4674"
type input "3853"
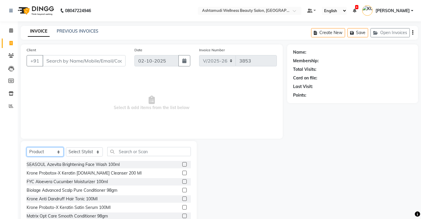
click at [51, 150] on select "Select Service Product Membership Package Voucher Prepaid Gift Card" at bounding box center [45, 151] width 37 height 9
select select "service"
click at [27, 147] on select "Select Service Product Membership Package Voucher Prepaid Gift Card" at bounding box center [45, 151] width 37 height 9
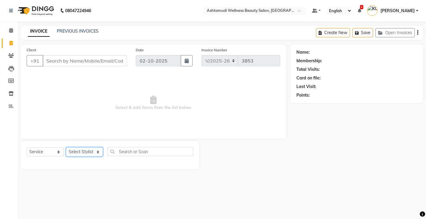
click at [86, 150] on select "Select Stylist ANJALI M S [PERSON_NAME] KOTTIYAM ASHTAMUDI [PERSON_NAME] [PERSO…" at bounding box center [84, 151] width 37 height 9
select select "27472"
click at [66, 147] on select "Select Stylist ANJALI M S [PERSON_NAME] KOTTIYAM ASHTAMUDI [PERSON_NAME] [PERSO…" at bounding box center [84, 151] width 37 height 9
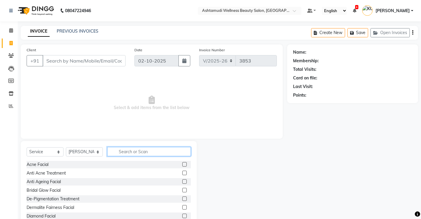
click at [132, 151] on input "text" at bounding box center [149, 151] width 84 height 9
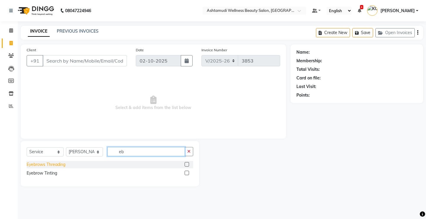
type input "eb"
click at [56, 164] on div "Eyebrows Threading" at bounding box center [46, 164] width 39 height 6
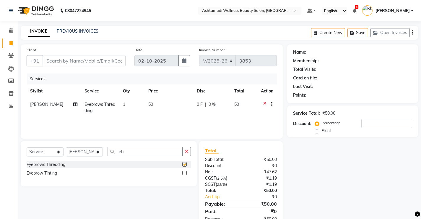
checkbox input "false"
click at [75, 64] on input "Client" at bounding box center [84, 60] width 83 height 11
type input "9"
type input "0"
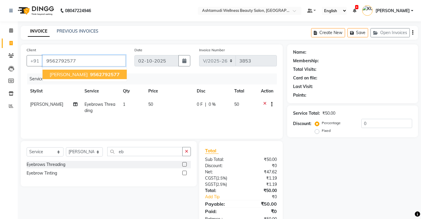
type input "9562792577"
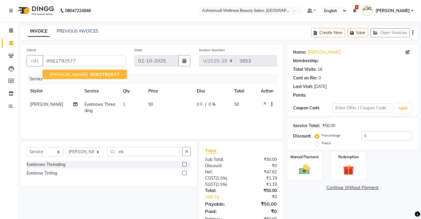
select select "1: Object"
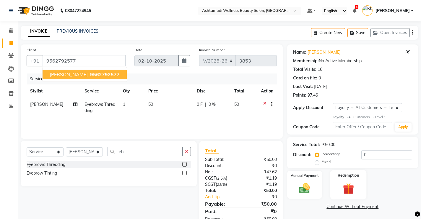
scroll to position [18, 0]
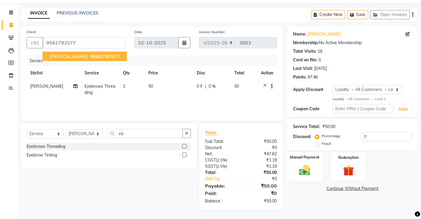
click at [307, 166] on img at bounding box center [305, 170] width 18 height 13
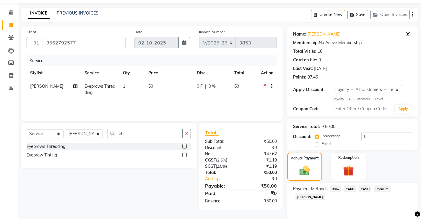
scroll to position [39, 0]
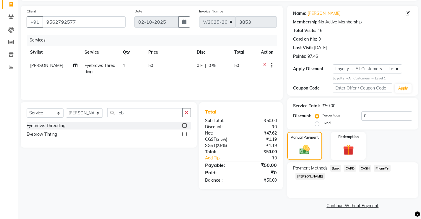
click at [381, 169] on span "PhonePe" at bounding box center [382, 167] width 17 height 7
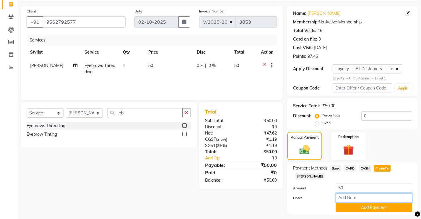
click at [368, 193] on input "Note:" at bounding box center [374, 197] width 77 height 9
type input "[PERSON_NAME]"
click at [377, 203] on button "Add Payment" at bounding box center [374, 207] width 77 height 9
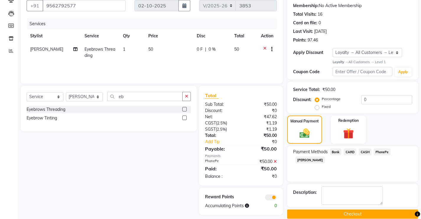
scroll to position [64, 0]
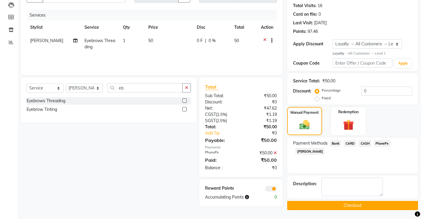
click at [312, 204] on button "Checkout" at bounding box center [352, 204] width 131 height 9
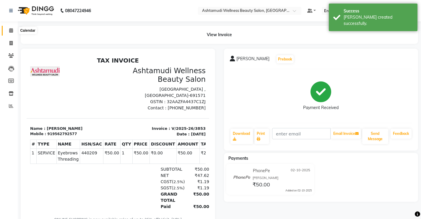
click at [8, 30] on span at bounding box center [11, 30] width 10 height 7
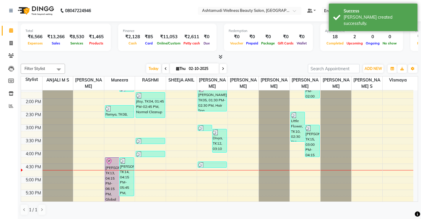
scroll to position [227, 0]
